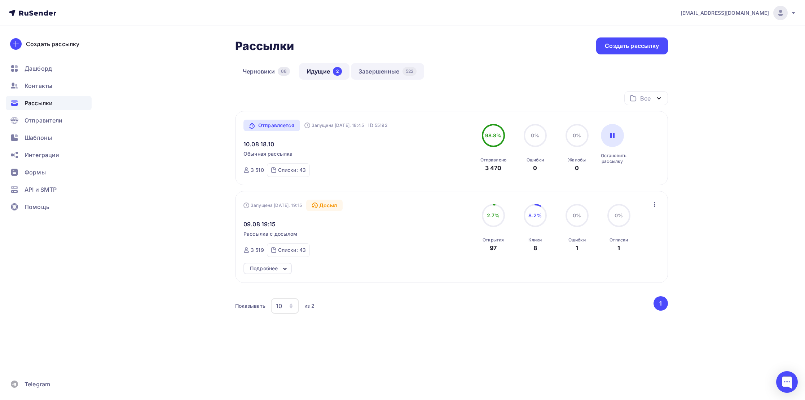
click at [364, 76] on link "Завершенные 522" at bounding box center [387, 71] width 73 height 17
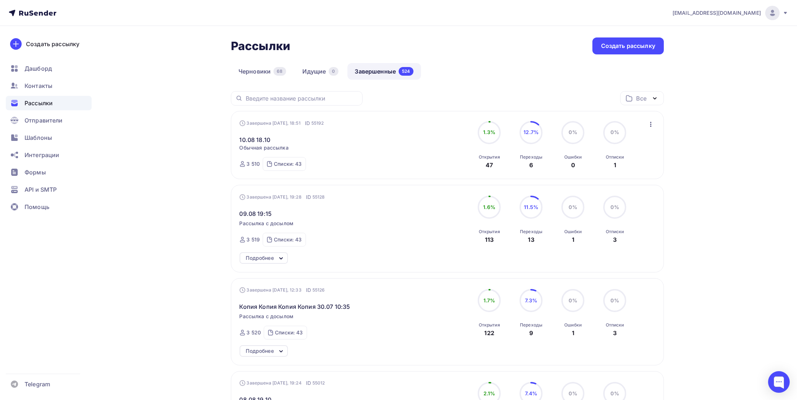
click at [650, 125] on icon "button" at bounding box center [650, 124] width 1 height 5
click at [652, 124] on icon "button" at bounding box center [650, 124] width 9 height 9
click at [622, 175] on div "Копировать в новую" at bounding box center [618, 172] width 74 height 9
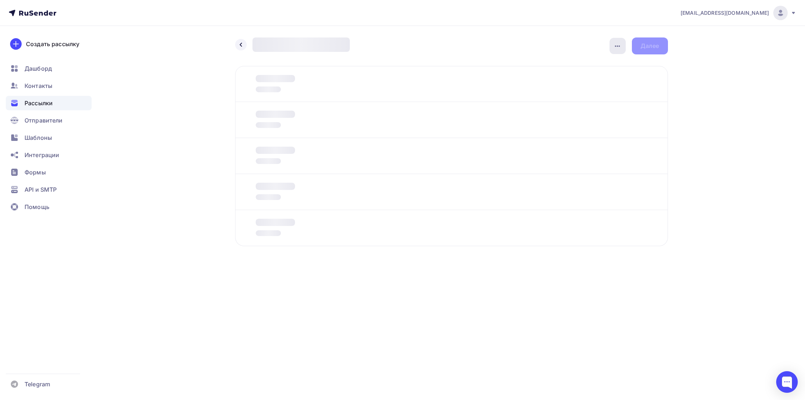
click at [615, 50] on icon "button" at bounding box center [617, 46] width 9 height 9
click at [583, 88] on link "Переименовать рассылку" at bounding box center [580, 83] width 98 height 14
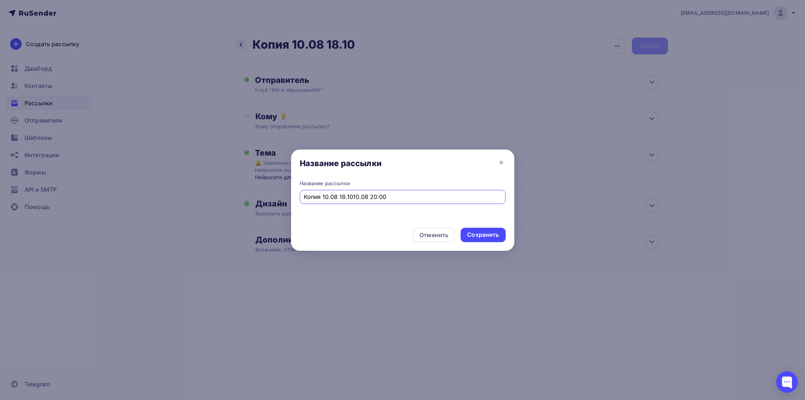
drag, startPoint x: 344, startPoint y: 196, endPoint x: 242, endPoint y: 196, distance: 101.7
click at [244, 196] on div "Название рассылки Название рассылки Копия 10.08 18.1010.08 20:00 Отменить Сохра…" at bounding box center [402, 200] width 805 height 400
type input "10.08 20:00"
click at [469, 239] on div "Сохранить" at bounding box center [483, 235] width 45 height 14
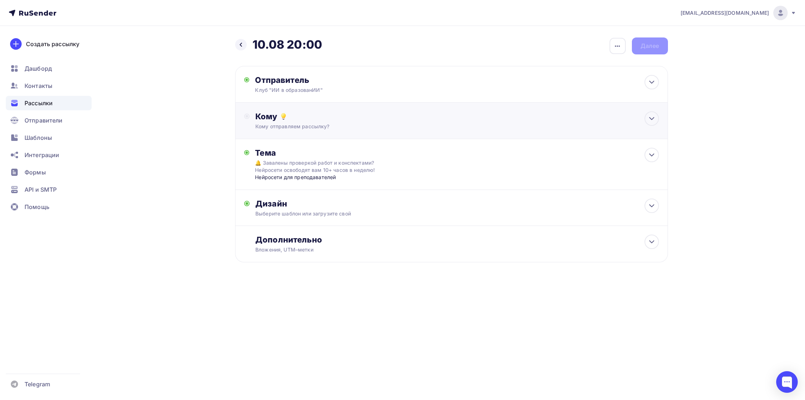
click at [285, 124] on div "Кому отправляем рассылку?" at bounding box center [436, 126] width 363 height 7
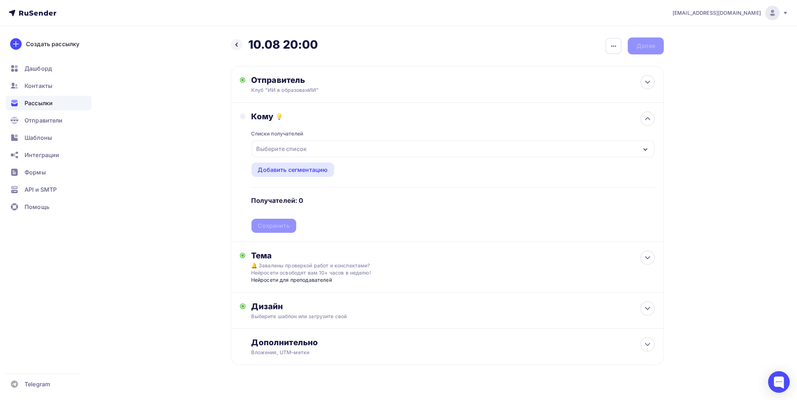
click at [267, 134] on div "Списки получателей" at bounding box center [277, 133] width 52 height 7
click at [265, 156] on div "Выберите список" at bounding box center [453, 149] width 403 height 17
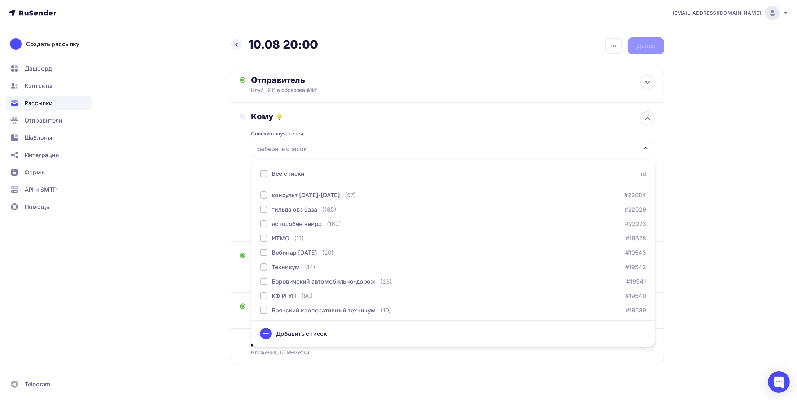
click at [276, 177] on div "Все списки" at bounding box center [288, 174] width 33 height 9
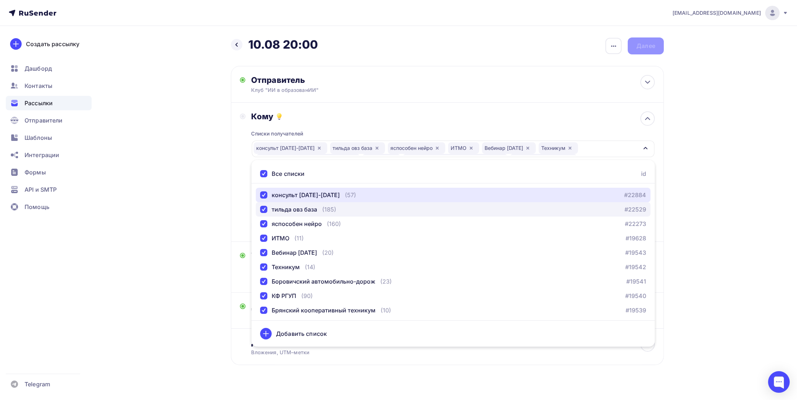
drag, startPoint x: 267, startPoint y: 196, endPoint x: 266, endPoint y: 202, distance: 6.2
click at [267, 198] on div "button" at bounding box center [263, 195] width 7 height 7
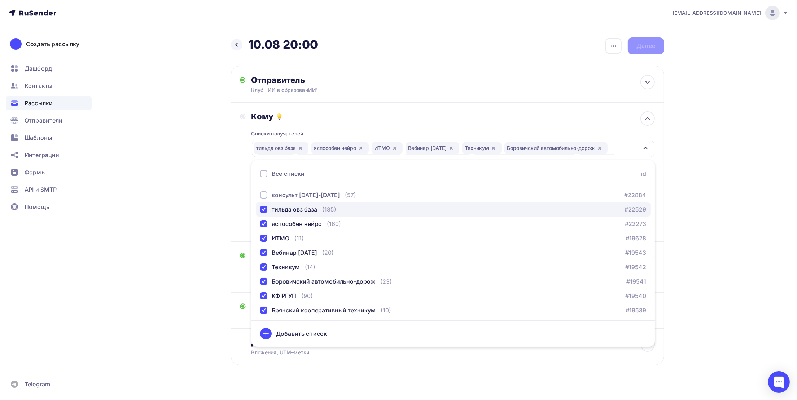
click at [263, 211] on div "button" at bounding box center [263, 209] width 7 height 7
click at [262, 224] on div "button" at bounding box center [263, 223] width 7 height 7
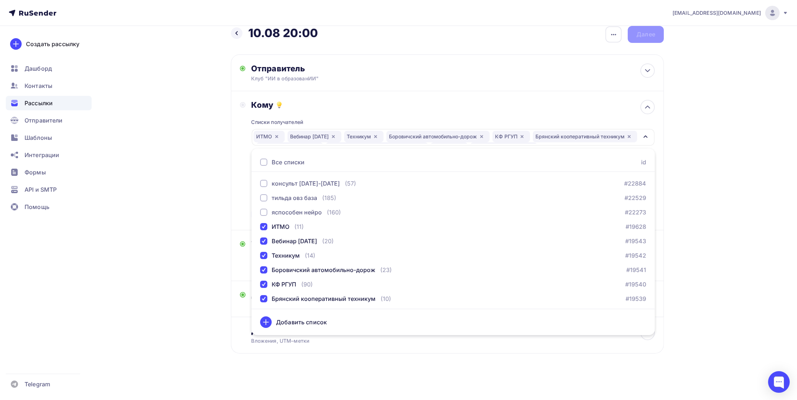
click at [711, 187] on div "[EMAIL_ADDRESS][DOMAIN_NAME] Аккаунт Тарифы Выйти Создать рассылку [GEOGRAPHIC_…" at bounding box center [398, 194] width 797 height 412
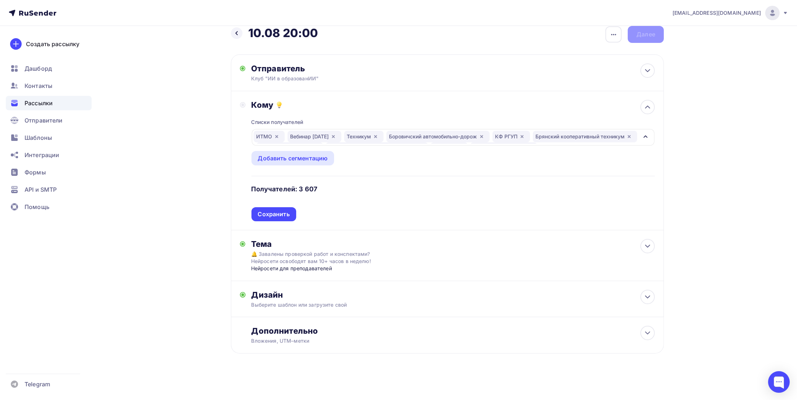
click at [579, 131] on div "ИТМО Вебинар [DATE] Техникум Боровичский автомобильно-дорож КФ РГУП Брянский ко…" at bounding box center [446, 137] width 385 height 13
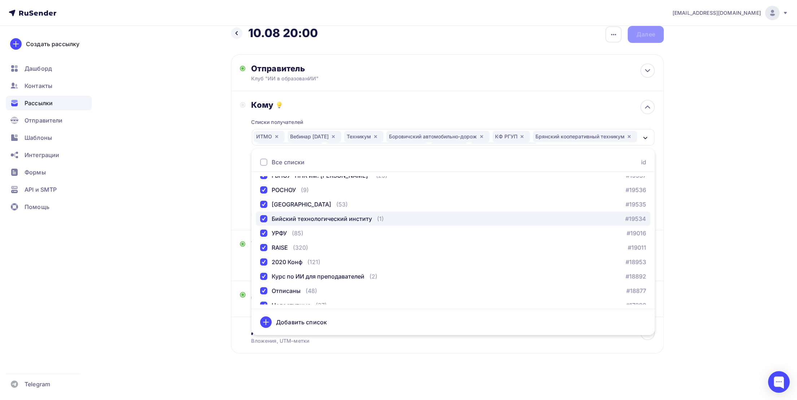
scroll to position [162, 0]
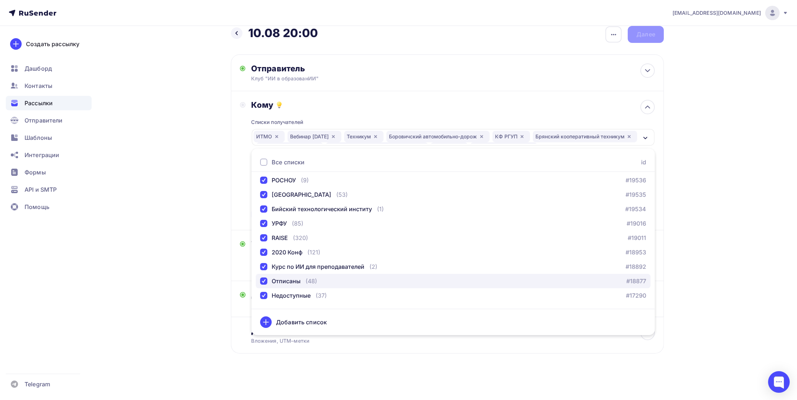
click at [285, 281] on div "Отписаны" at bounding box center [286, 281] width 29 height 9
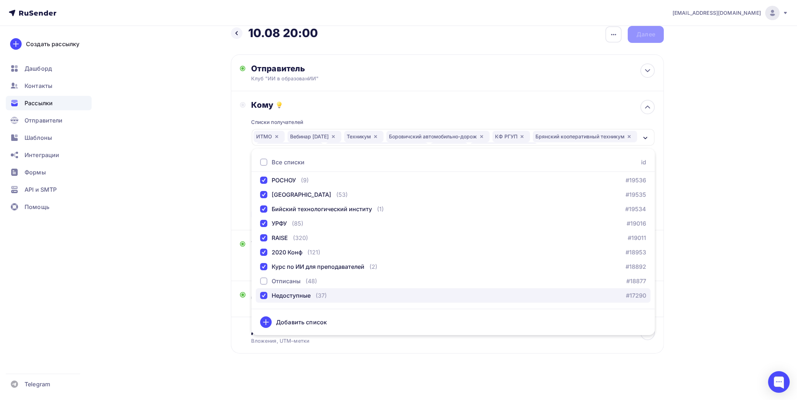
click at [285, 291] on div "Недоступные" at bounding box center [291, 295] width 39 height 9
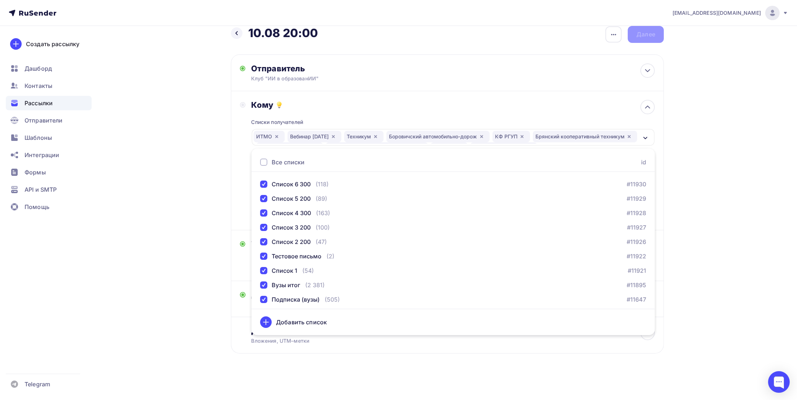
scroll to position [592, 0]
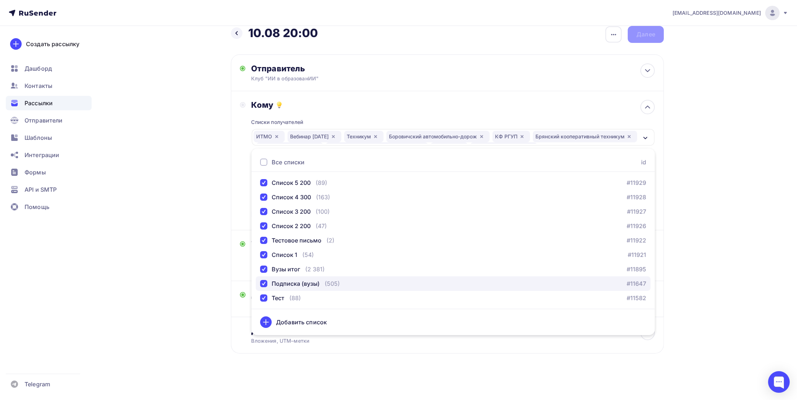
click at [287, 282] on div "Подписка (вузы)" at bounding box center [296, 284] width 48 height 9
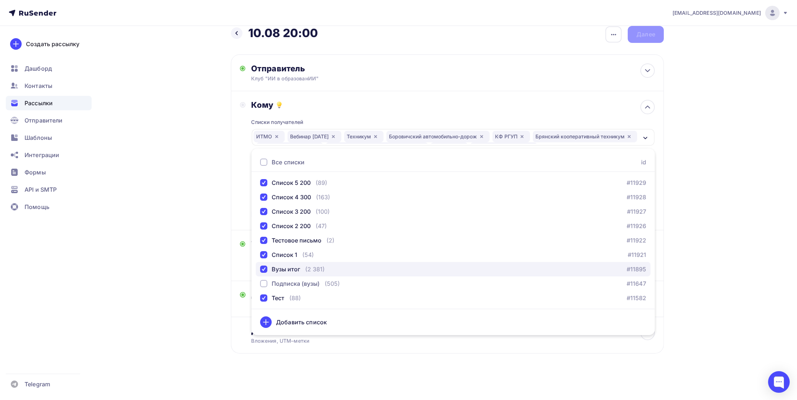
drag, startPoint x: 286, startPoint y: 268, endPoint x: 288, endPoint y: 273, distance: 5.8
click at [286, 269] on div "Вузы итог" at bounding box center [286, 269] width 28 height 9
click at [709, 254] on div "[EMAIL_ADDRESS][DOMAIN_NAME] Аккаунт Тарифы Выйти Создать рассылку [GEOGRAPHIC_…" at bounding box center [398, 194] width 797 height 412
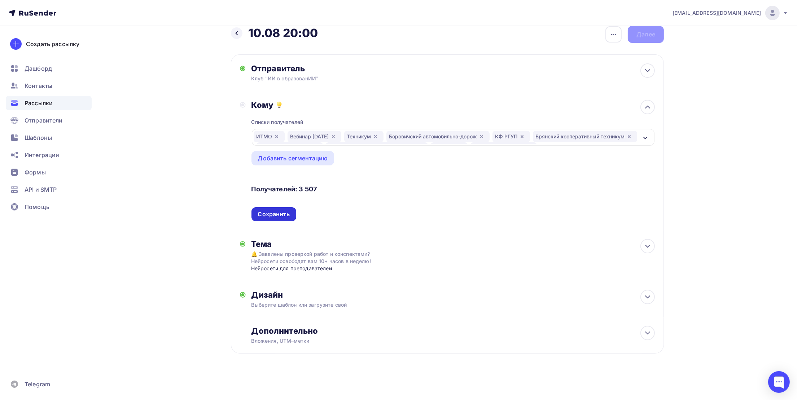
click at [280, 210] on div "Сохранить" at bounding box center [274, 214] width 32 height 8
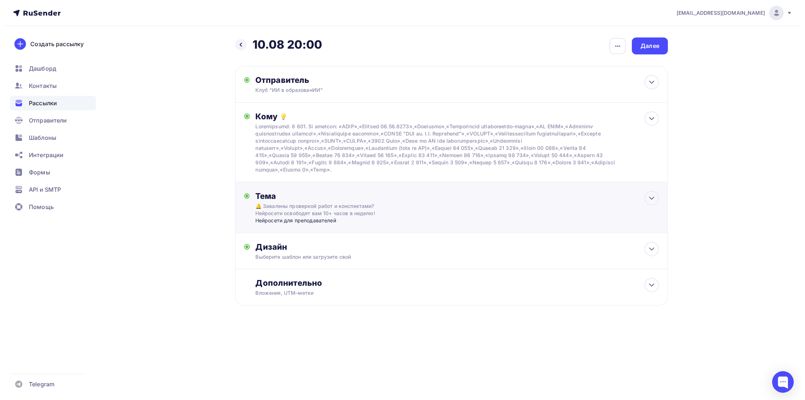
scroll to position [0, 0]
click at [321, 226] on div "Тема 🔔 Завалены проверкой работ и конспектами? Нейросети освободят вам 10+ часо…" at bounding box center [451, 208] width 433 height 51
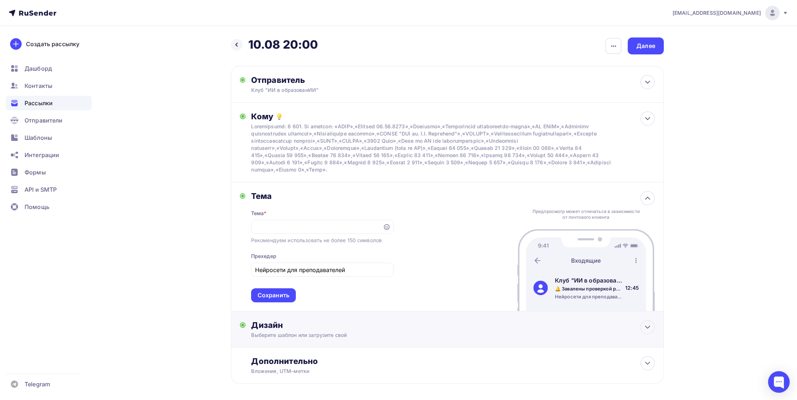
drag, startPoint x: 286, startPoint y: 297, endPoint x: 293, endPoint y: 308, distance: 13.0
click at [286, 297] on div "Сохранить" at bounding box center [274, 295] width 32 height 8
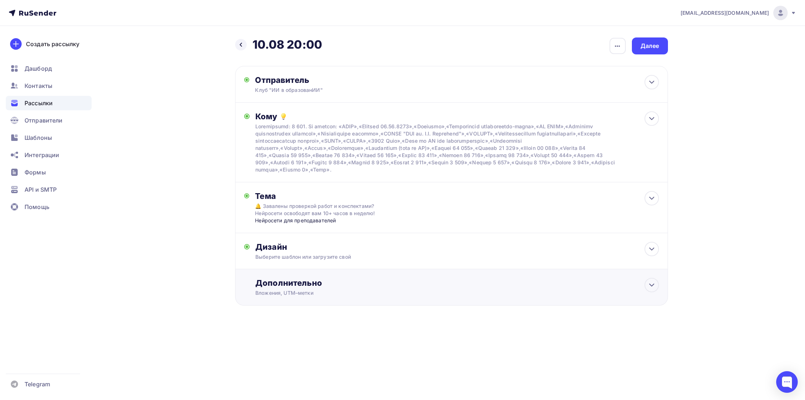
click at [313, 293] on div "Вложения, UTM–метки" at bounding box center [436, 293] width 363 height 7
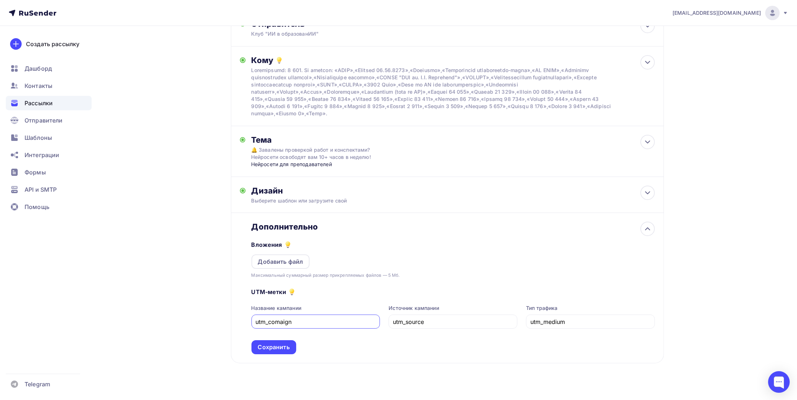
scroll to position [66, 0]
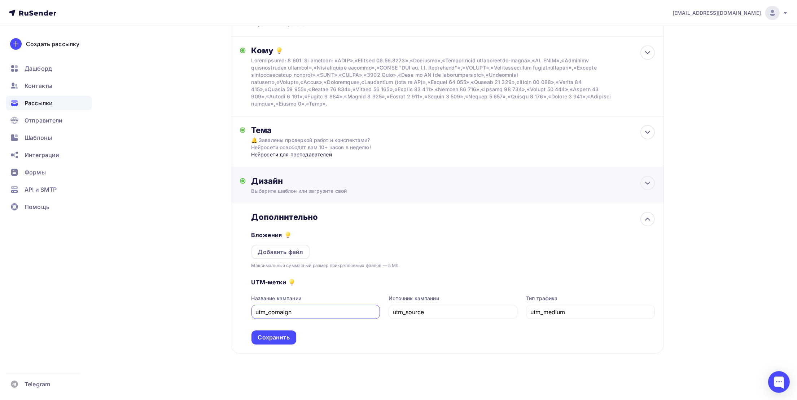
click at [319, 186] on div "Дизайн" at bounding box center [452, 181] width 403 height 10
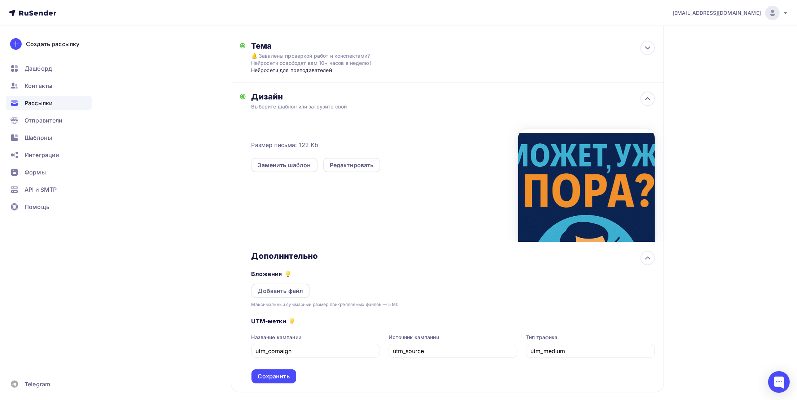
scroll to position [189, 0]
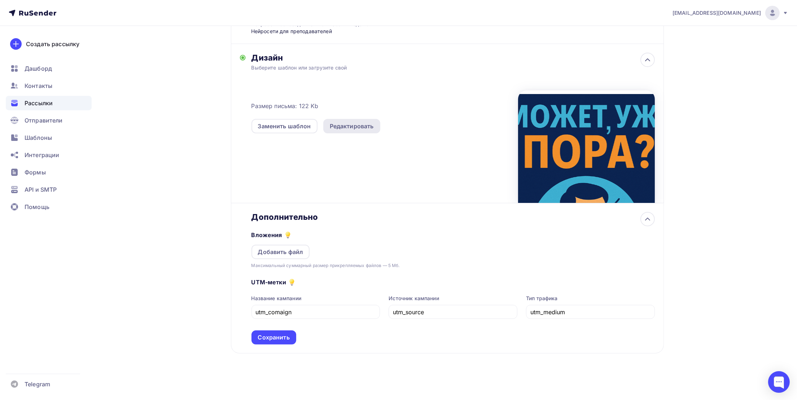
click at [351, 129] on div "Редактировать" at bounding box center [352, 126] width 44 height 9
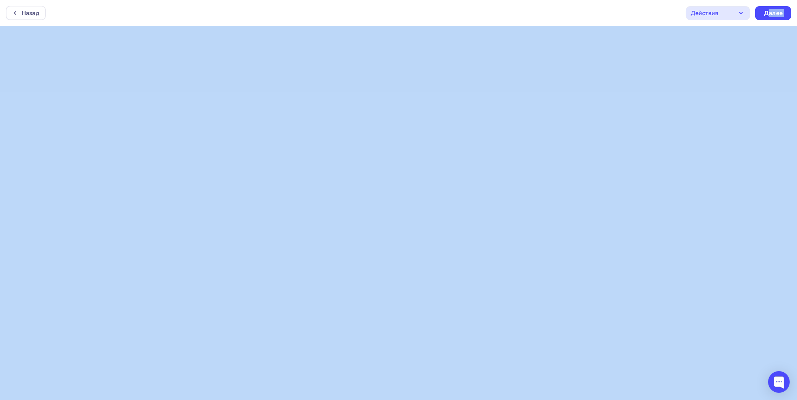
drag, startPoint x: 767, startPoint y: 12, endPoint x: 761, endPoint y: 27, distance: 16.2
click at [658, 187] on div "Назад Действия Отправить тестовое письмо Предпросмотр Сохранить в Мои шаблоны В…" at bounding box center [398, 200] width 797 height 400
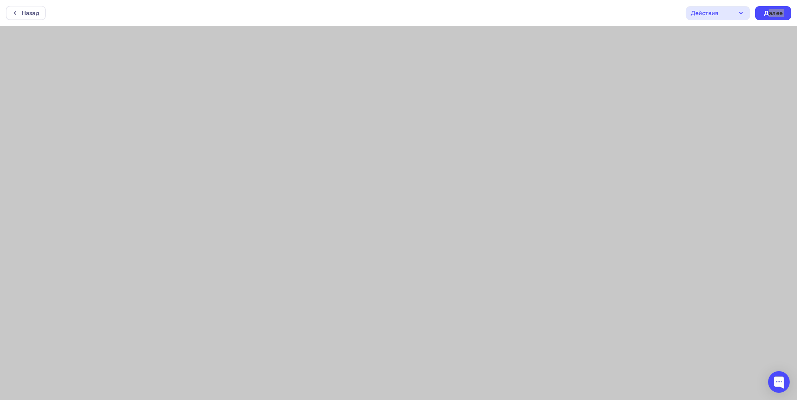
click at [714, 13] on div "Действия" at bounding box center [704, 13] width 28 height 9
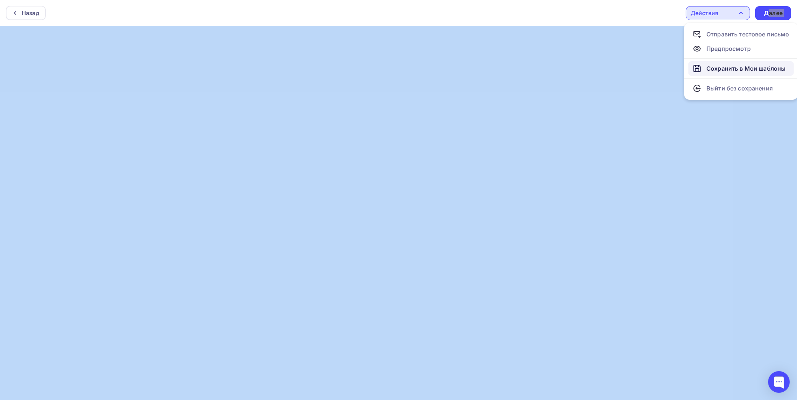
click at [716, 66] on div "Сохранить в Мои шаблоны" at bounding box center [745, 68] width 79 height 9
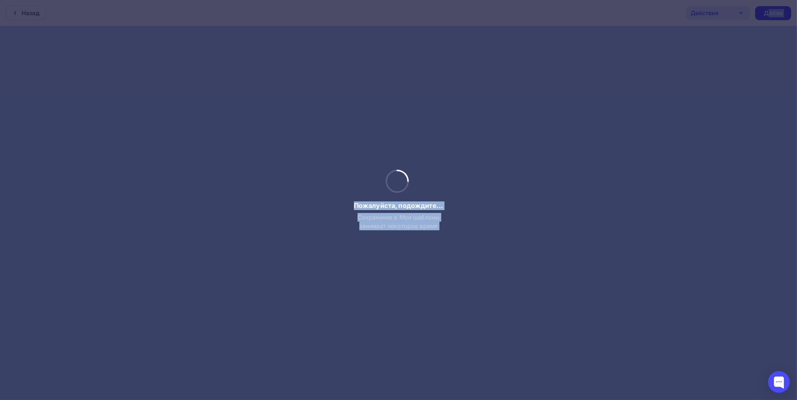
click at [495, 216] on div at bounding box center [398, 200] width 797 height 400
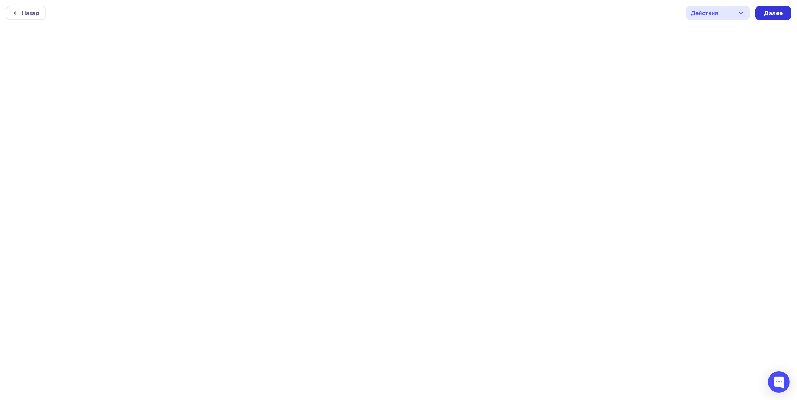
click at [778, 13] on div "Далее" at bounding box center [773, 13] width 19 height 8
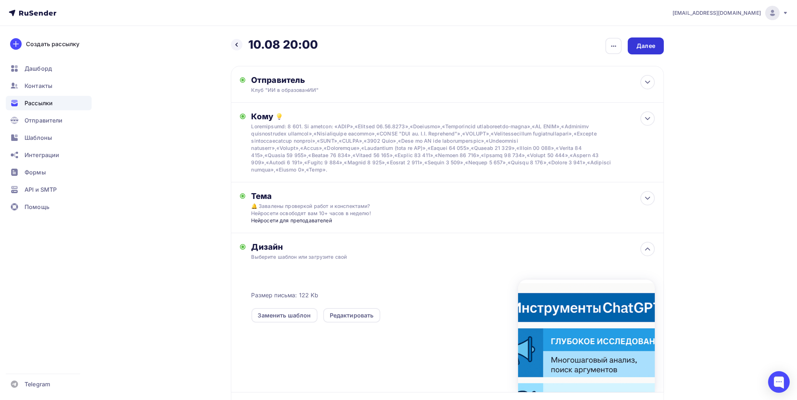
click at [644, 49] on div "Далее" at bounding box center [645, 46] width 19 height 8
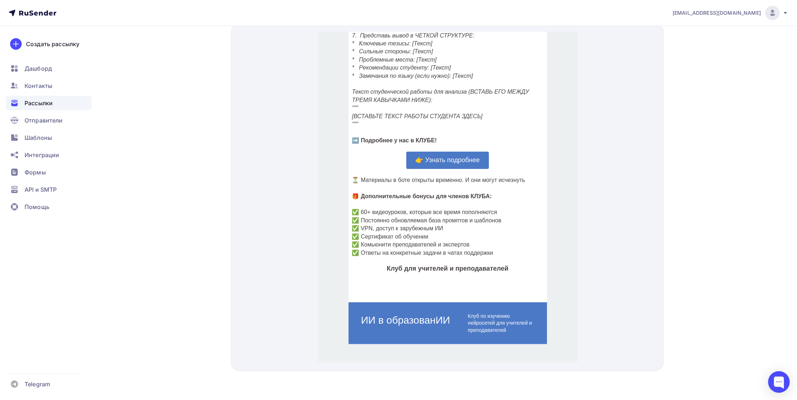
scroll to position [824, 0]
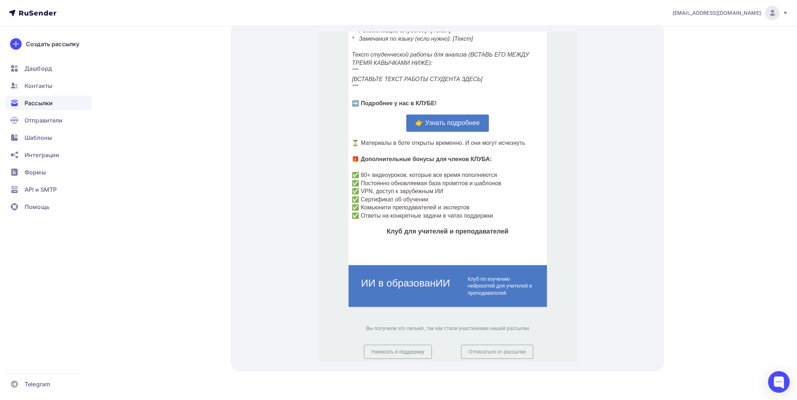
click at [448, 113] on span "👉 Узнать подробнее" at bounding box center [447, 114] width 64 height 7
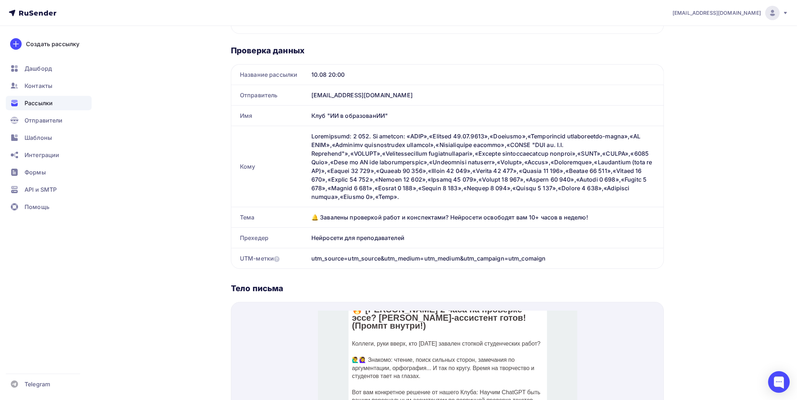
scroll to position [0, 0]
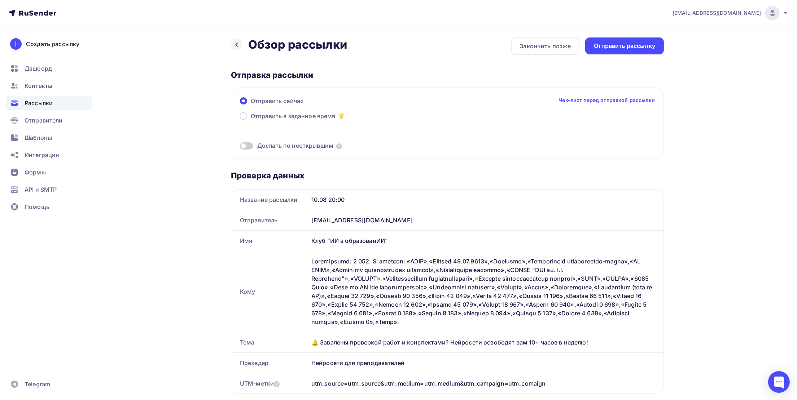
click at [250, 145] on span at bounding box center [246, 145] width 13 height 7
click at [240, 147] on input "checkbox" at bounding box center [240, 147] width 0 height 0
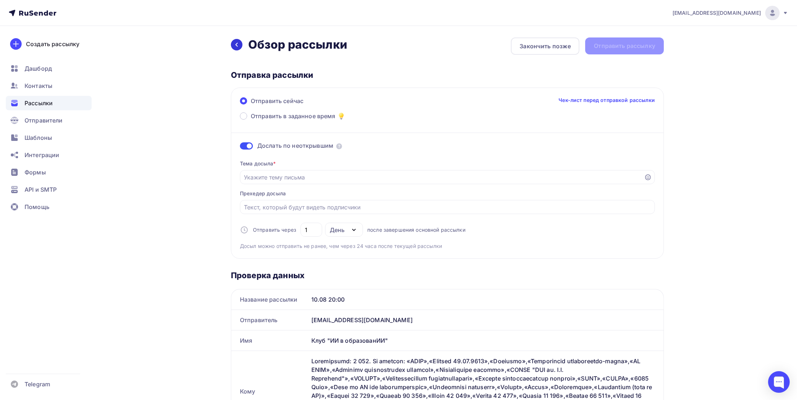
click at [237, 48] on div at bounding box center [237, 45] width 12 height 12
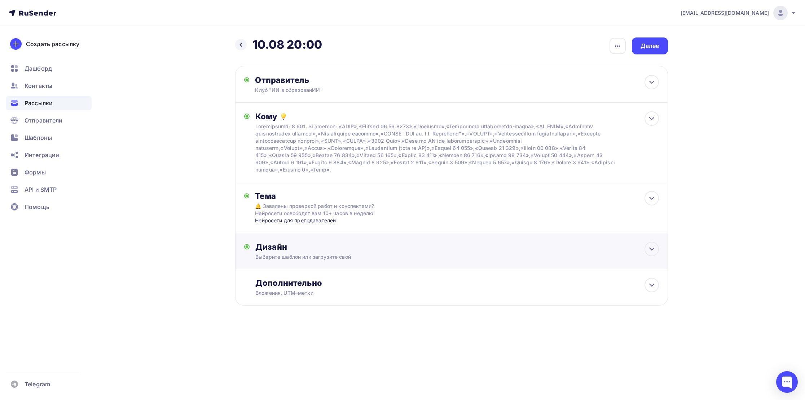
click at [317, 255] on div "Выберите шаблон или загрузите свой" at bounding box center [436, 257] width 363 height 7
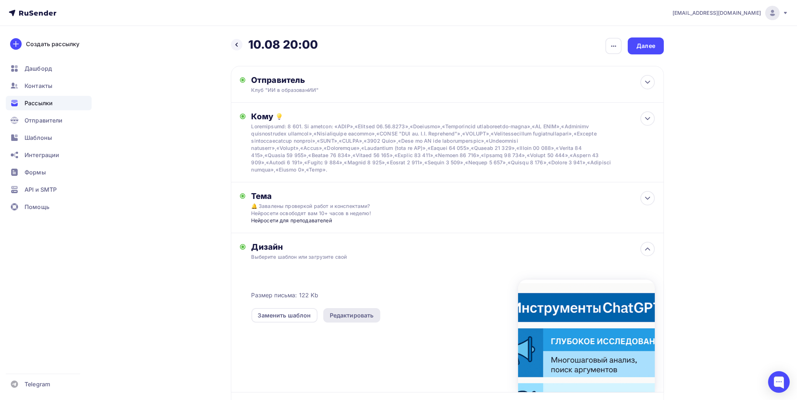
click at [353, 312] on div "Редактировать" at bounding box center [352, 315] width 44 height 9
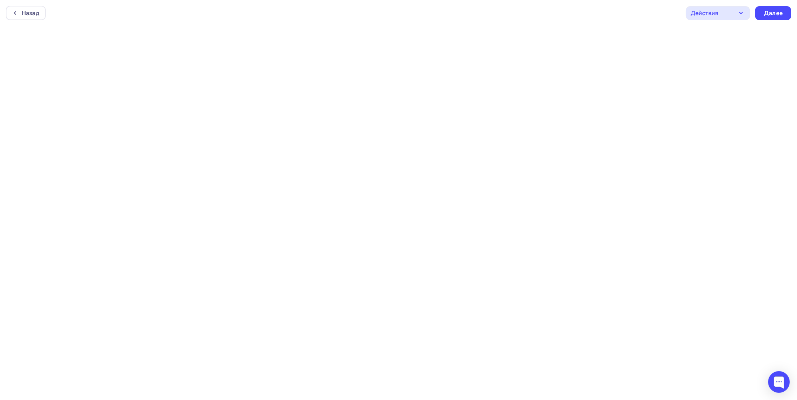
click at [746, 14] on div "Действия" at bounding box center [718, 13] width 64 height 14
click at [729, 64] on div "Сохранить в Мои шаблоны" at bounding box center [745, 68] width 79 height 9
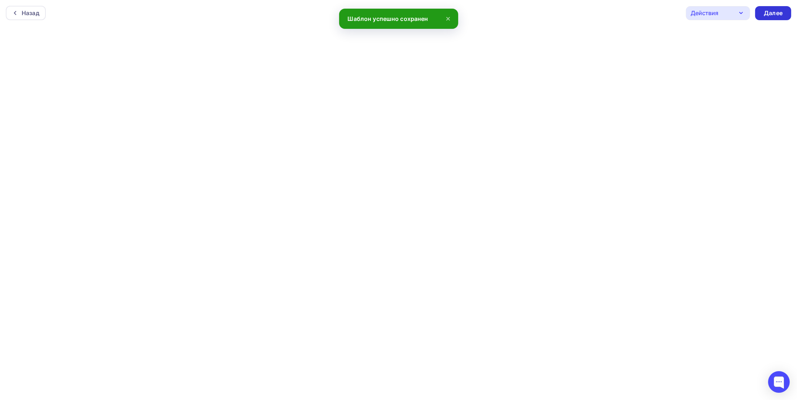
click at [780, 14] on div "Далее" at bounding box center [773, 13] width 19 height 8
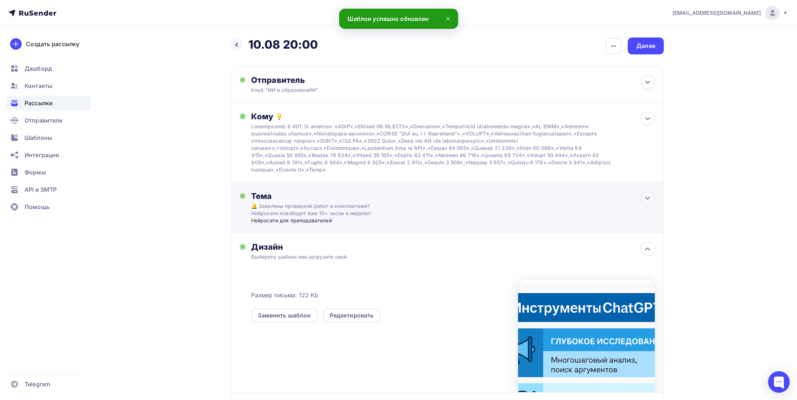
click at [296, 220] on div "Нейросети для преподавателей" at bounding box center [322, 220] width 142 height 7
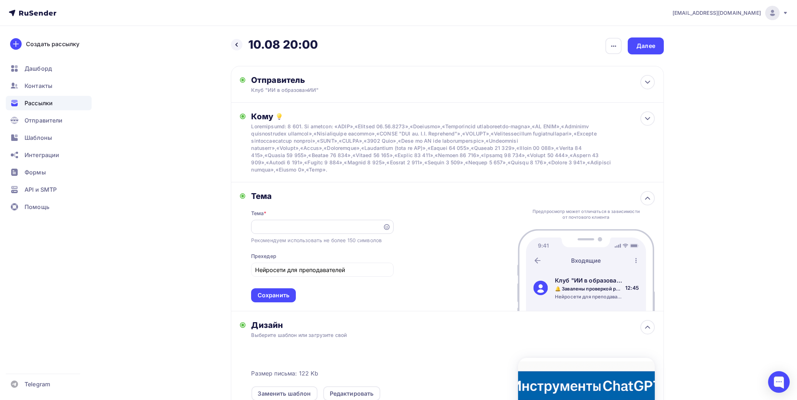
click at [326, 232] on div "🔔 Завалены проверкой работ и конспектами? Нейросети освободят вам 10+ часов в н…" at bounding box center [322, 227] width 142 height 14
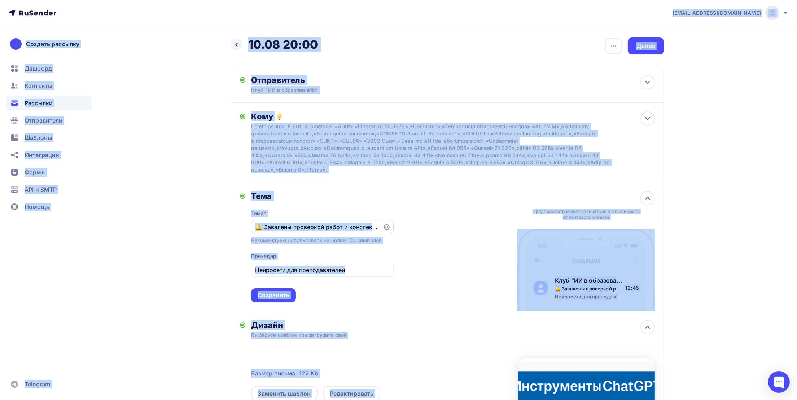
click at [336, 225] on input "🔔 Завалены проверкой работ и конспектами? Нейросети освободят вам 10+ часов в н…" at bounding box center [316, 227] width 123 height 9
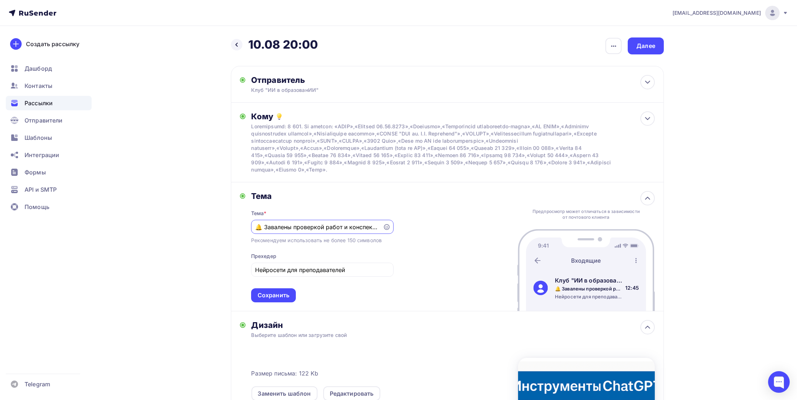
click at [340, 225] on input "🔔 Завалены проверкой работ и конспектами? Нейросети освободят вам 10+ часов в н…" at bounding box center [316, 227] width 123 height 9
paste input "Сэкономить 2 часа на проверке эссе? [PERSON_NAME]-ассистент готов! (Промпт внут…"
type input "🔥 Сэкономить 2 часа на проверке эссе? [PERSON_NAME]-ассистент готов! (Промпт вн…"
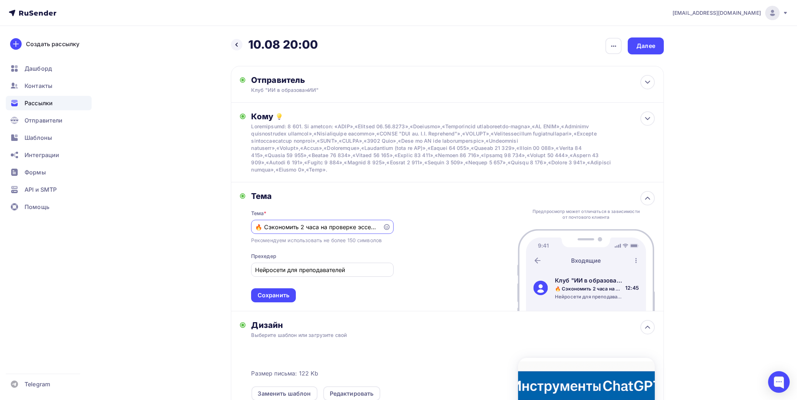
click at [284, 296] on div "Сохранить" at bounding box center [274, 295] width 32 height 8
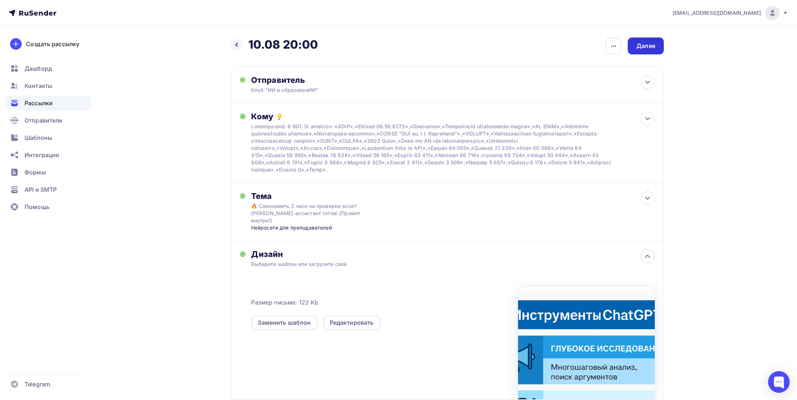
click at [655, 49] on div "Далее" at bounding box center [646, 46] width 36 height 17
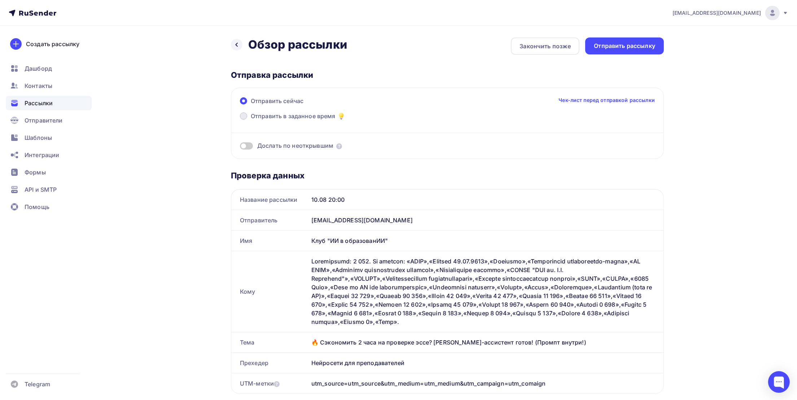
click at [328, 114] on span "Отправить в заданное время" at bounding box center [293, 116] width 85 height 9
click at [251, 120] on input "Отправить в заданное время" at bounding box center [251, 120] width 0 height 0
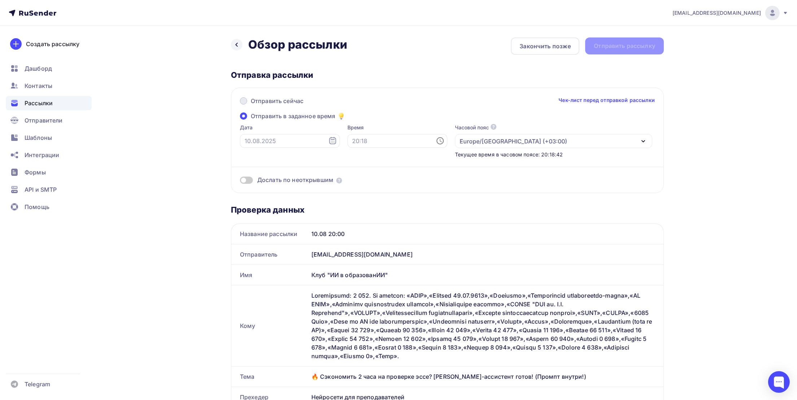
click at [246, 101] on span at bounding box center [243, 100] width 7 height 7
click at [251, 105] on input "Отправить сейчас" at bounding box center [251, 105] width 0 height 0
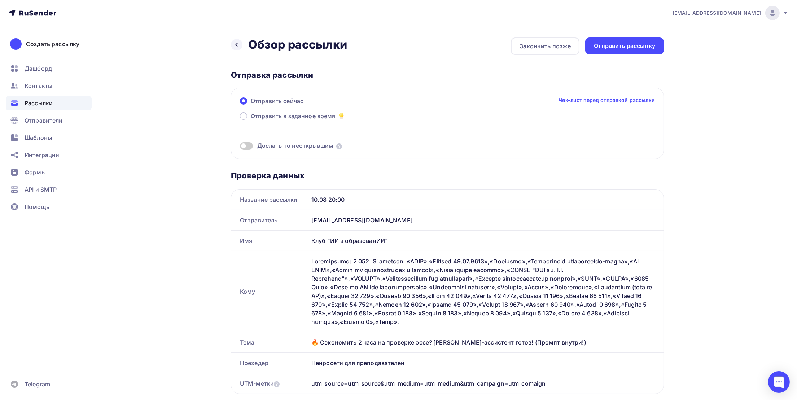
click at [251, 144] on span at bounding box center [246, 145] width 13 height 7
click at [240, 147] on input "checkbox" at bounding box center [240, 147] width 0 height 0
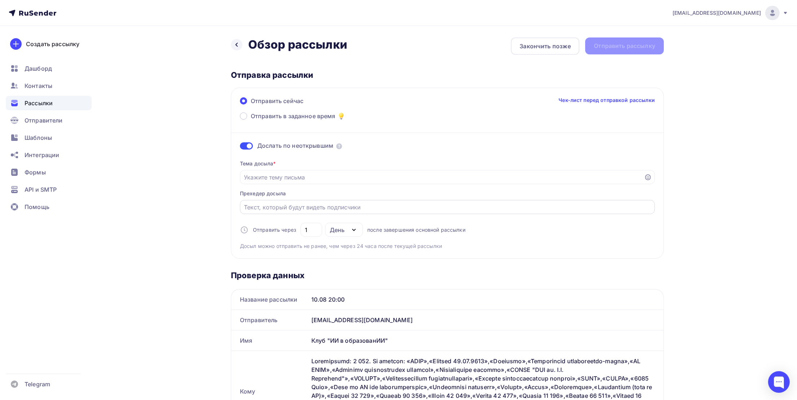
click at [265, 205] on input "Отправить в заданное время" at bounding box center [447, 207] width 407 height 9
paste input "🔥 Сэкономить 2 часа на проверке эссе? [PERSON_NAME]-ассистент готов! (Промпт вн…"
type input "🔥 Сэкономить 2 часа на проверке эссе? [PERSON_NAME]-ассистент готов! (Промпт вн…"
click at [265, 181] on input "Отправить в заданное время" at bounding box center [442, 177] width 396 height 9
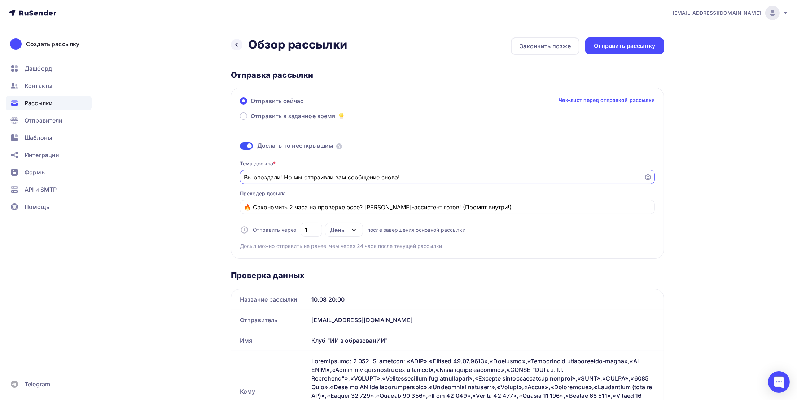
click at [321, 179] on input "Вы опоздали! Но мы отпраивли вам сообщение снова!" at bounding box center [442, 177] width 396 height 9
type input "Вы опоздали! Но мы отпривли вам сообщение снова!"
click at [620, 48] on div "Отправить рассылку" at bounding box center [624, 46] width 61 height 8
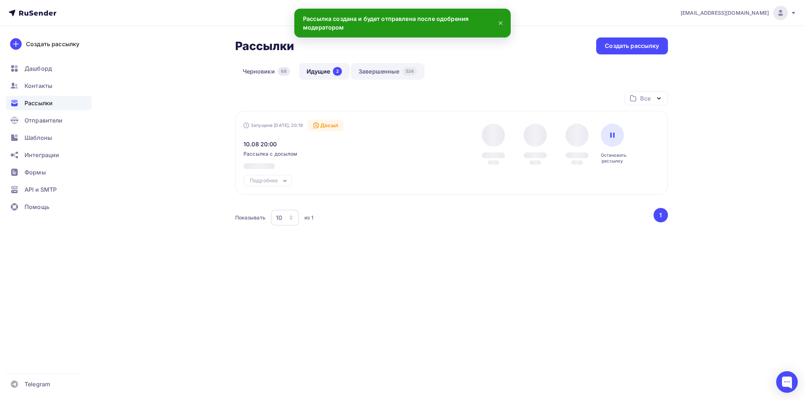
click at [395, 71] on link "Завершенные 524" at bounding box center [388, 71] width 74 height 17
